Goal: Navigation & Orientation: Find specific page/section

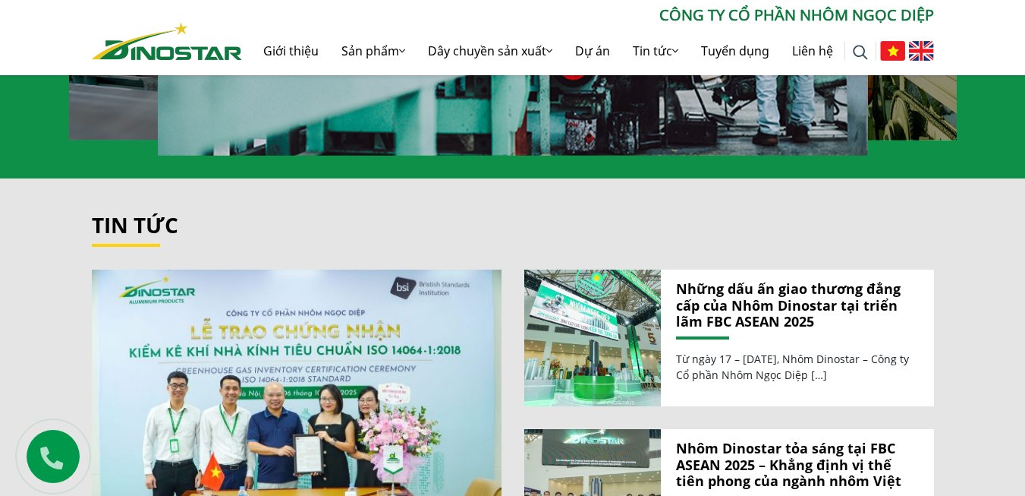
scroll to position [1296, 0]
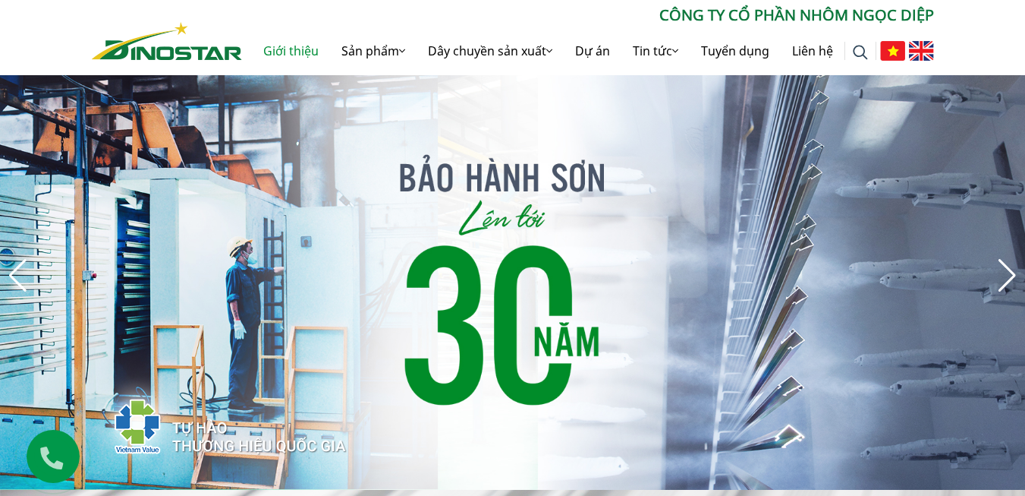
click at [304, 46] on link "Giới thiệu" at bounding box center [291, 51] width 78 height 49
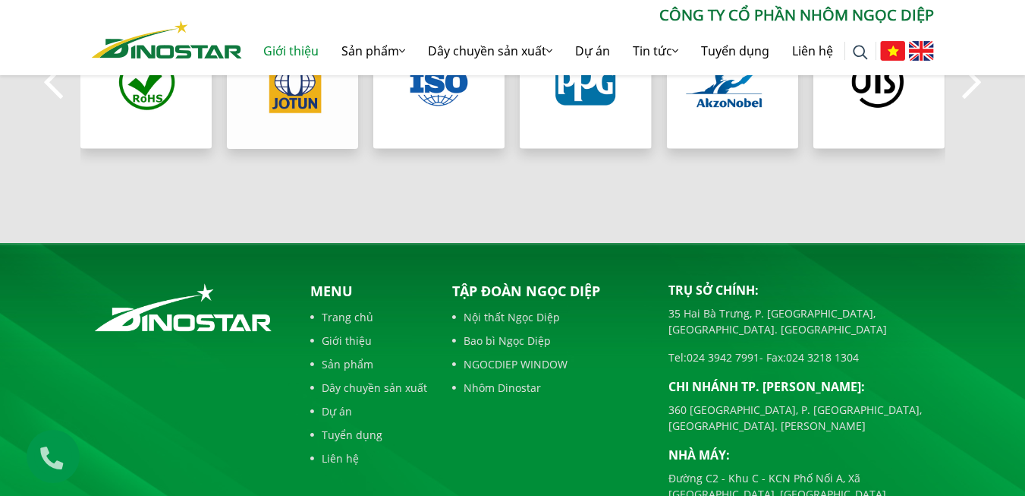
scroll to position [1636, 0]
